Goal: Task Accomplishment & Management: Complete application form

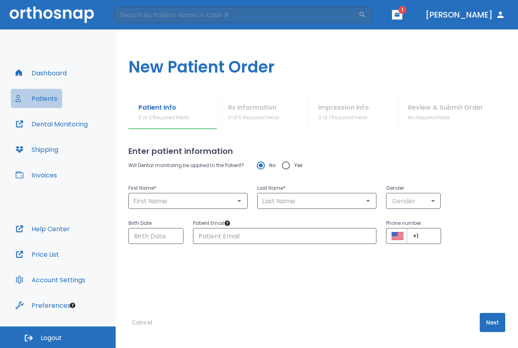
click at [39, 96] on button "Patients" at bounding box center [36, 98] width 51 height 19
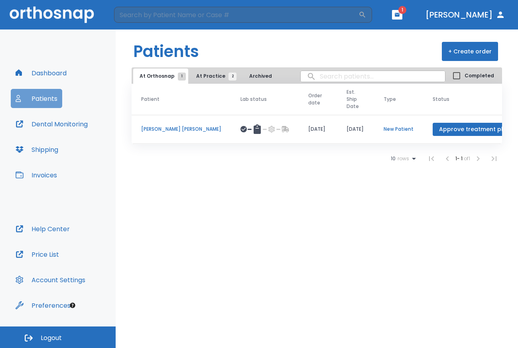
click at [39, 96] on button "Patients" at bounding box center [36, 98] width 51 height 19
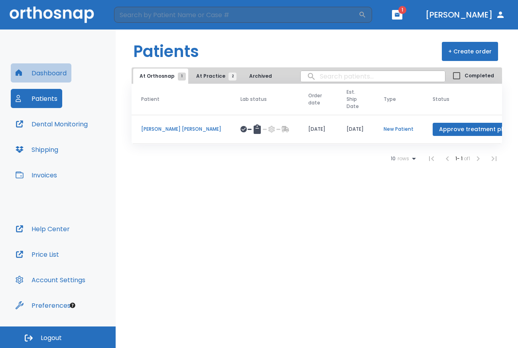
click at [47, 75] on button "Dashboard" at bounding box center [41, 72] width 61 height 19
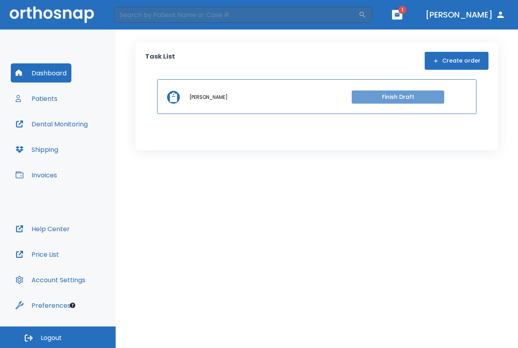
click at [413, 98] on button "Finish Draft" at bounding box center [397, 96] width 92 height 13
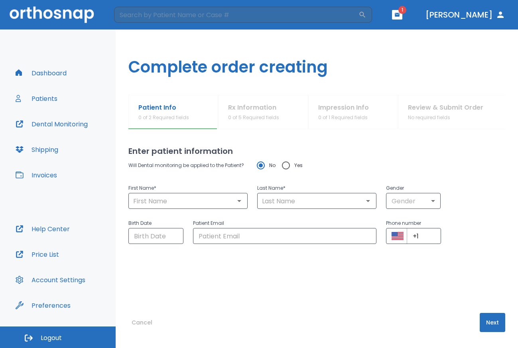
type input "Yana"
type input "[PERSON_NAME]"
type input "0"
type input "[DATE]"
type input "[EMAIL_ADDRESS][DOMAIN_NAME]"
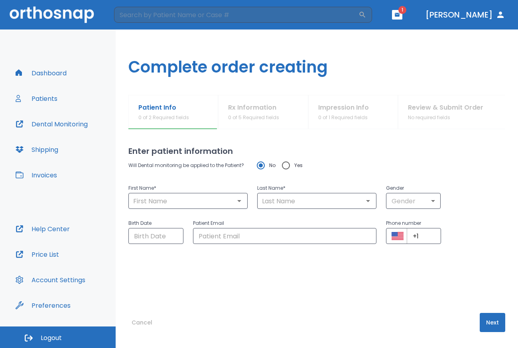
type input "[PHONE_NUMBER]"
radio input "false"
radio input "true"
type input "Yana"
type input "[PERSON_NAME]"
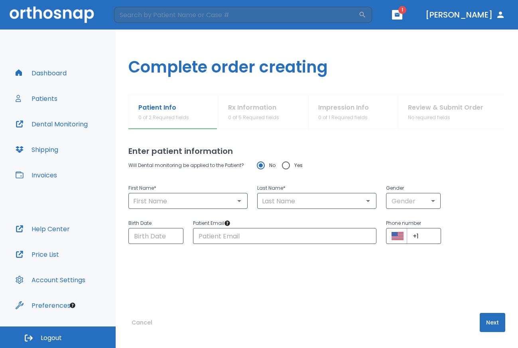
type input "0"
type input "[DATE]"
type input "[EMAIL_ADDRESS][DOMAIN_NAME]"
type input "[PHONE_NUMBER]"
radio input "false"
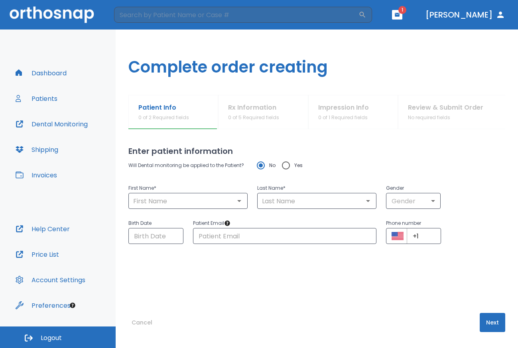
radio input "true"
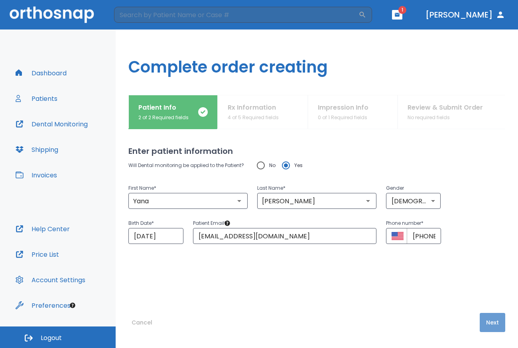
click at [497, 319] on button "Next" at bounding box center [492, 322] width 26 height 19
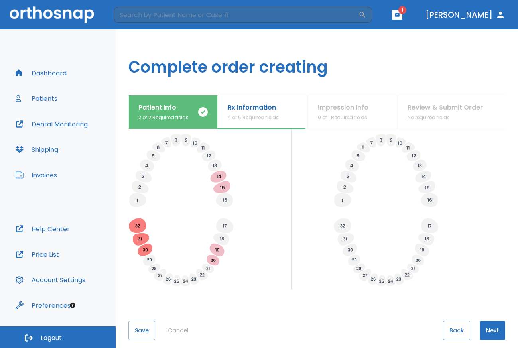
scroll to position [243, 0]
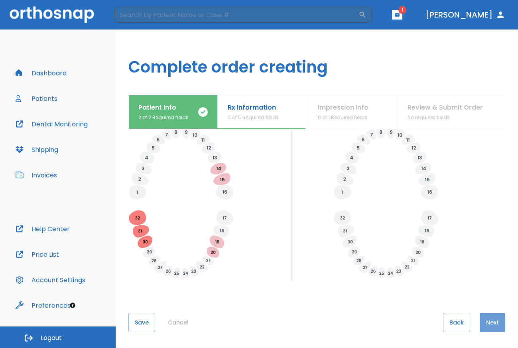
click at [482, 326] on button "Next" at bounding box center [492, 322] width 26 height 19
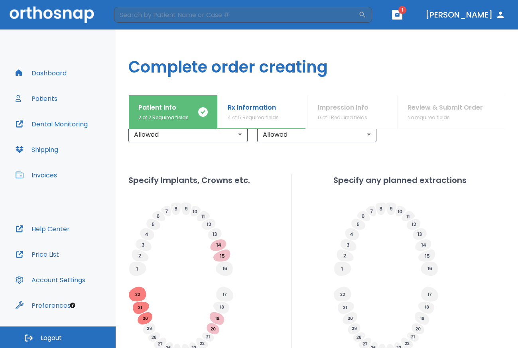
scroll to position [254, 0]
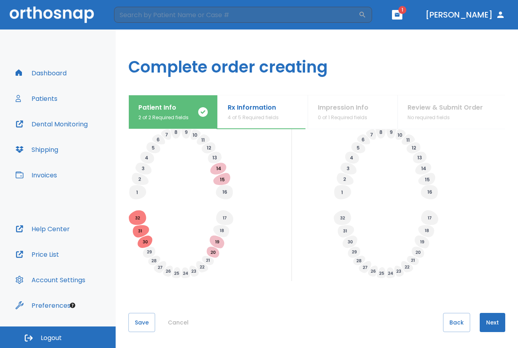
click at [334, 110] on div "Patient Info 2 of 2 Required fields Rx Information 4 of 5 Required fields Impre…" at bounding box center [316, 112] width 377 height 34
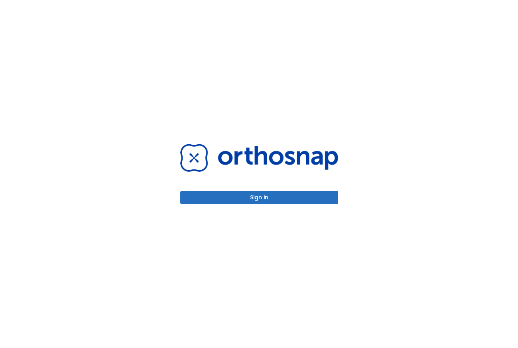
click at [211, 198] on button "Sign in" at bounding box center [259, 197] width 158 height 13
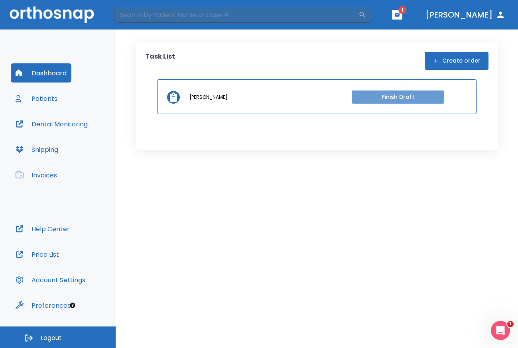
click at [383, 94] on button "Finish Draft" at bounding box center [397, 96] width 92 height 13
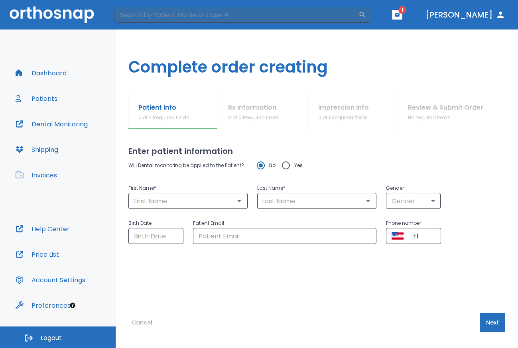
type input "Yana"
type input "Dobler"
type input "0"
type input "11/15/1993"
type input "margo1122@mail.ru"
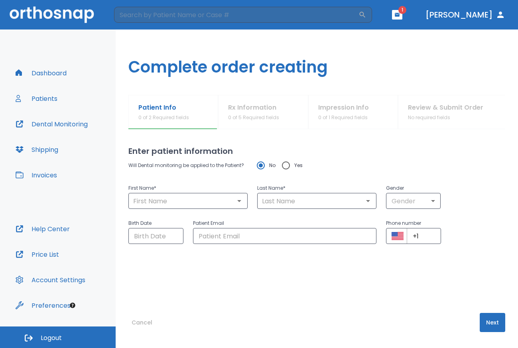
type input "+1 (323) 794-9591"
radio input "false"
radio input "true"
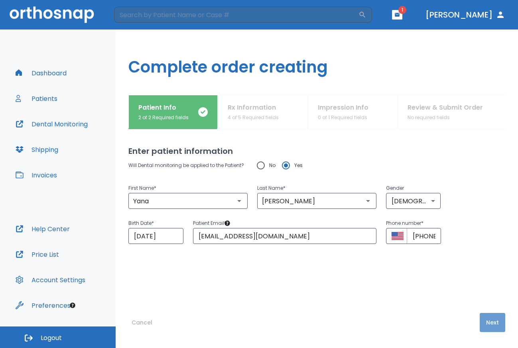
click at [487, 320] on button "Next" at bounding box center [492, 322] width 26 height 19
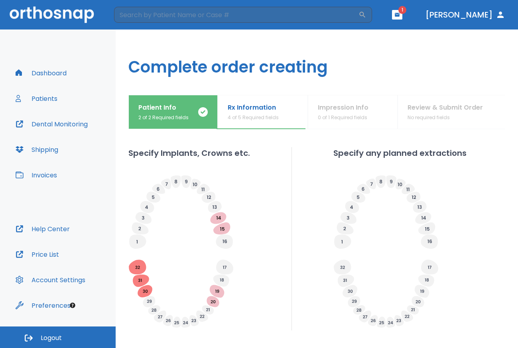
scroll to position [243, 0]
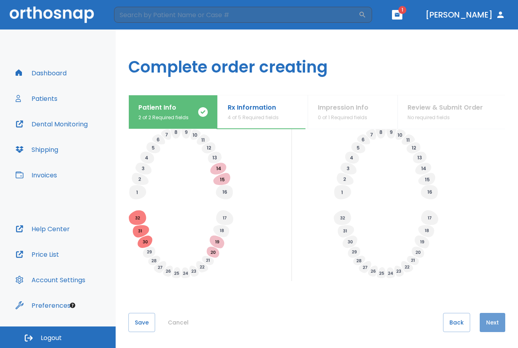
click at [479, 321] on button "Next" at bounding box center [492, 322] width 26 height 19
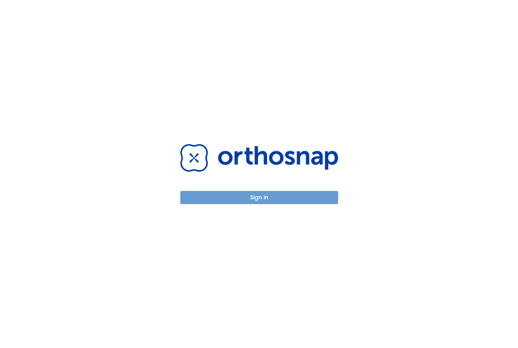
click at [234, 198] on button "Sign in" at bounding box center [259, 197] width 158 height 13
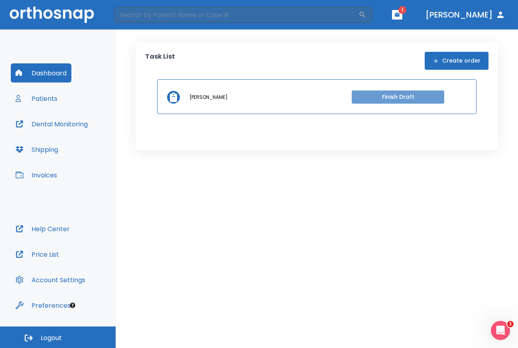
click at [396, 94] on button "Finish Draft" at bounding box center [397, 96] width 92 height 13
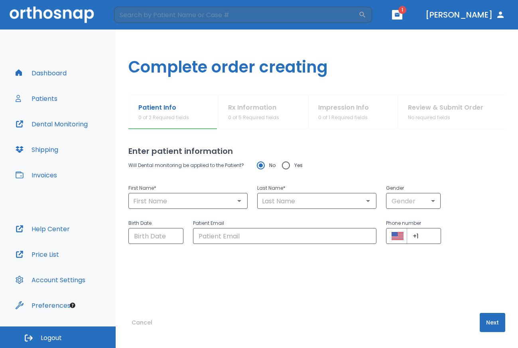
type input "Yana"
type input "[PERSON_NAME]"
type input "0"
type input "[DATE]"
type input "[EMAIL_ADDRESS][DOMAIN_NAME]"
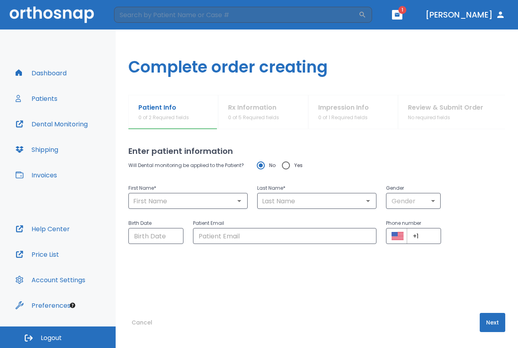
type input "[PHONE_NUMBER]"
radio input "false"
radio input "true"
